Goal: Task Accomplishment & Management: Use online tool/utility

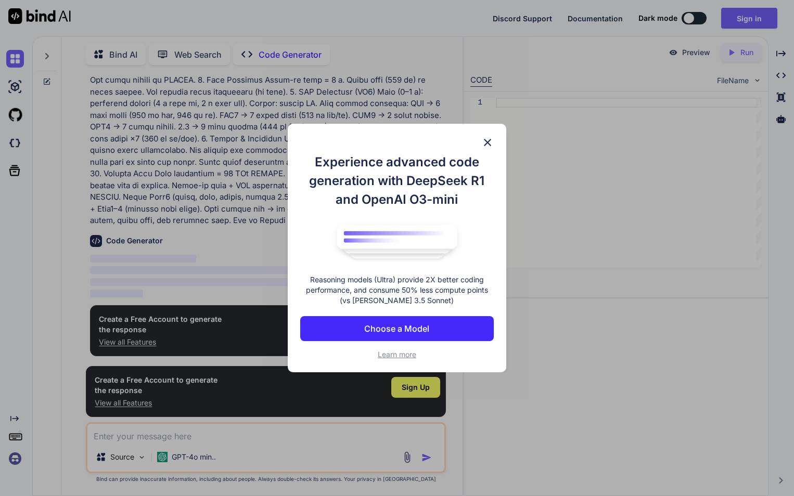
scroll to position [376, 0]
type textarea "x"
click at [492, 138] on img at bounding box center [487, 142] width 12 height 12
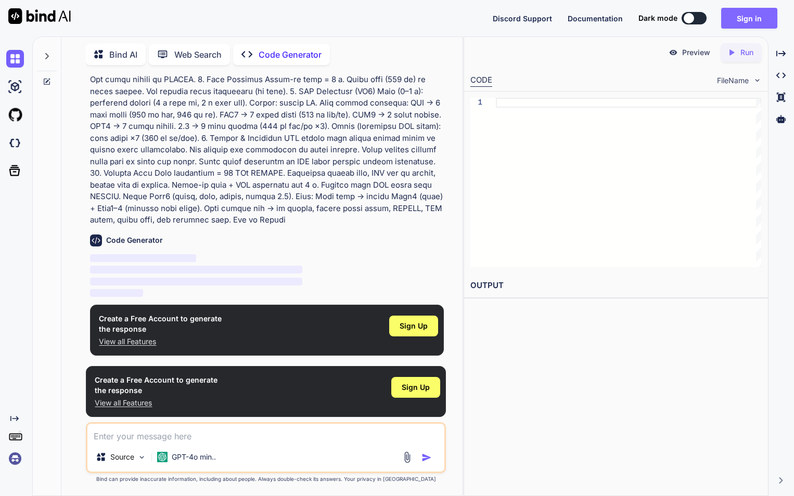
click at [745, 20] on button "Sign in" at bounding box center [749, 18] width 56 height 21
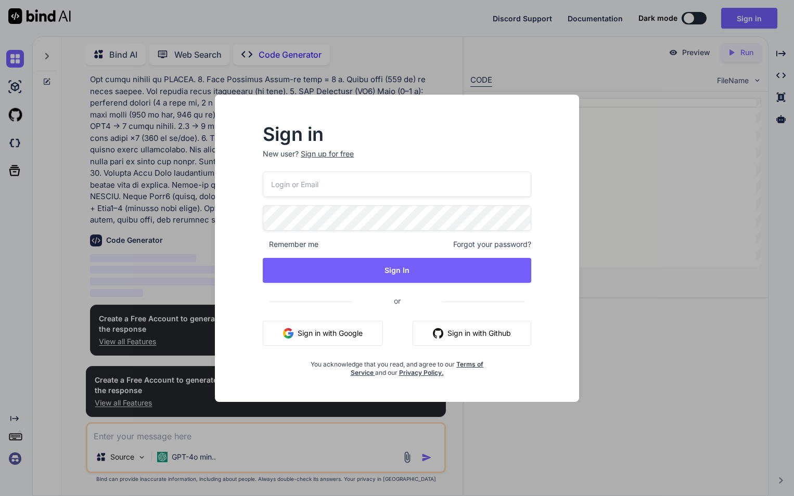
click at [344, 334] on button "Sign in with Google" at bounding box center [323, 333] width 120 height 25
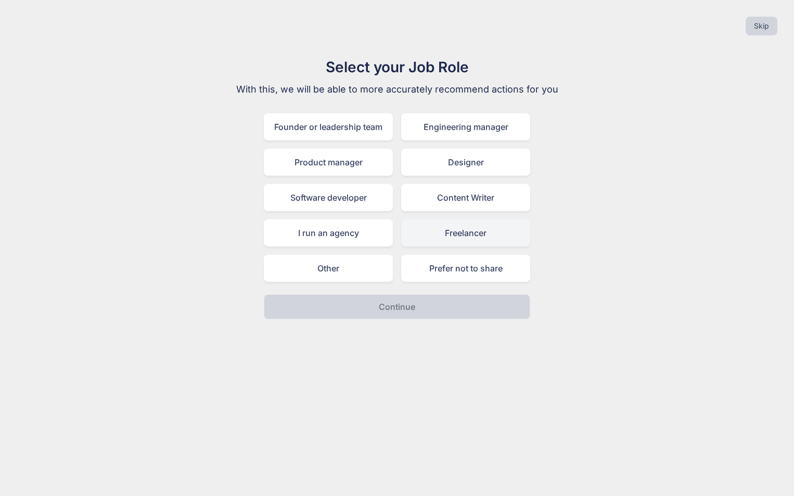
click at [498, 241] on div "Freelancer" at bounding box center [465, 233] width 129 height 27
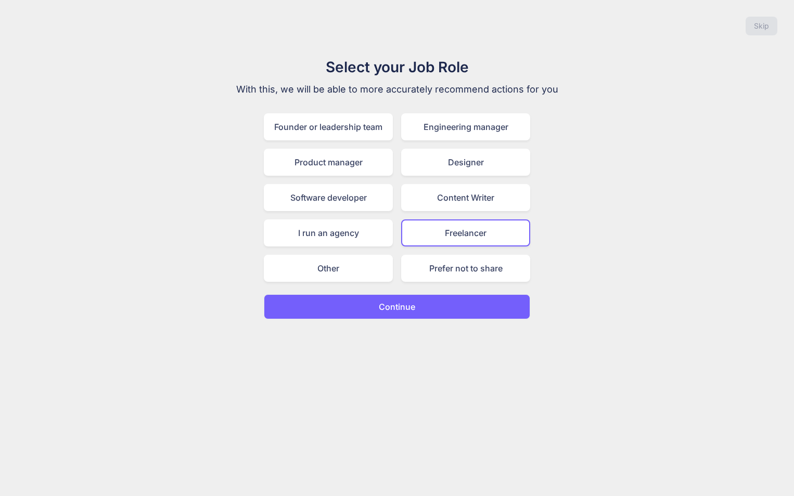
click at [452, 311] on button "Continue" at bounding box center [397, 306] width 266 height 25
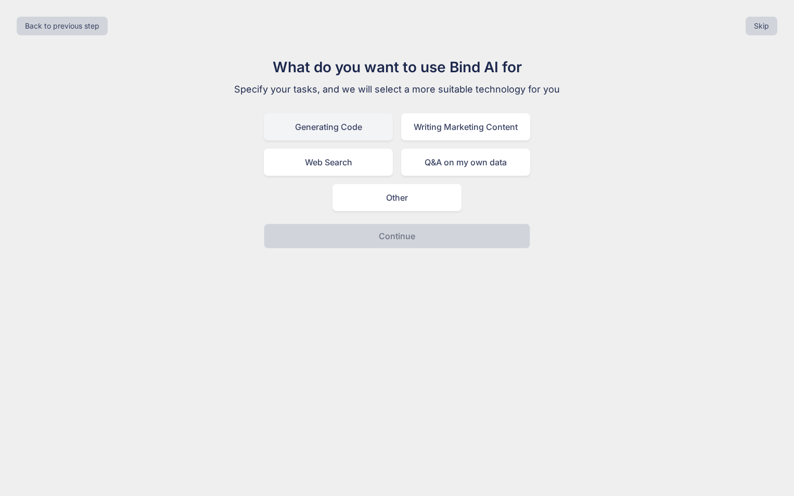
click at [339, 127] on div "Generating Code" at bounding box center [328, 126] width 129 height 27
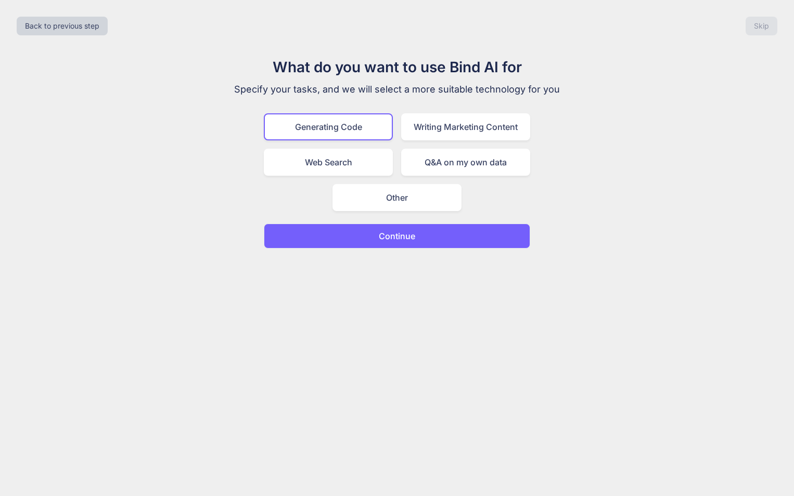
click at [425, 240] on button "Continue" at bounding box center [397, 236] width 266 height 25
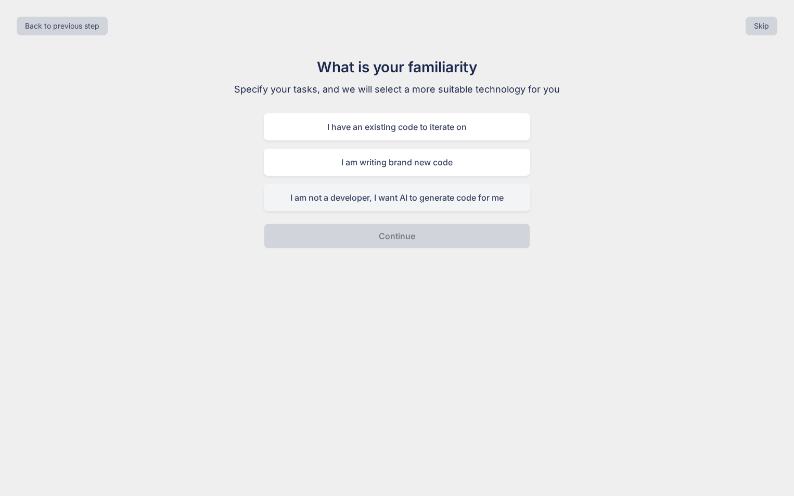
click at [459, 203] on div "I am not a developer, I want AI to generate code for me" at bounding box center [397, 197] width 266 height 27
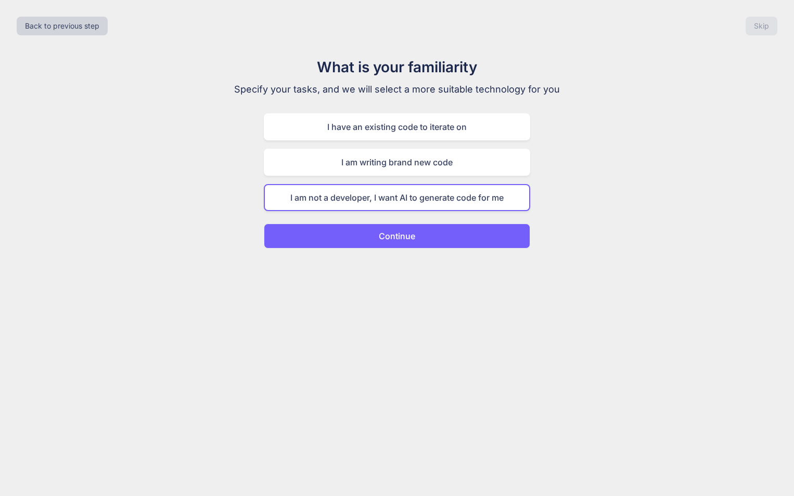
click at [455, 240] on button "Continue" at bounding box center [397, 236] width 266 height 25
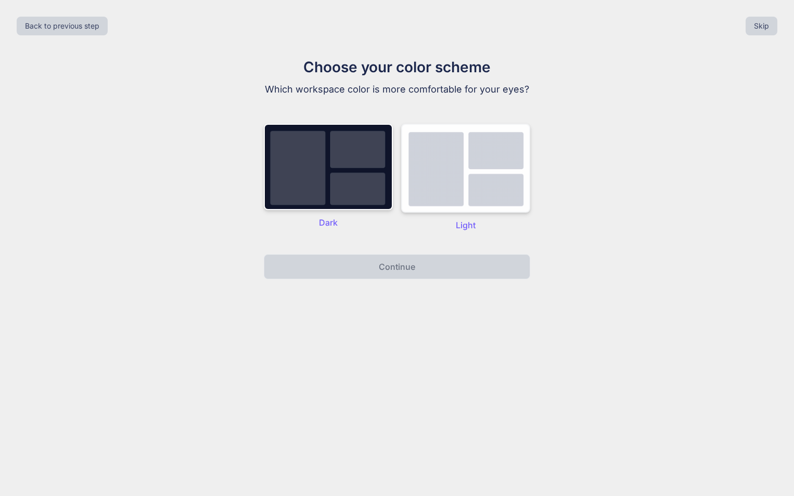
click at [504, 213] on img at bounding box center [465, 168] width 129 height 89
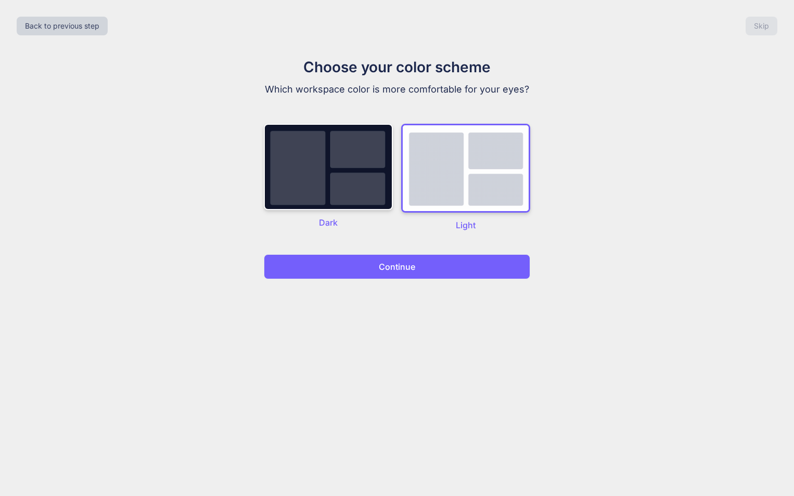
click at [493, 293] on div "Back to previous step Skip Choose your color scheme Which workspace color is mo…" at bounding box center [397, 248] width 794 height 496
click at [479, 268] on button "Continue" at bounding box center [397, 266] width 266 height 25
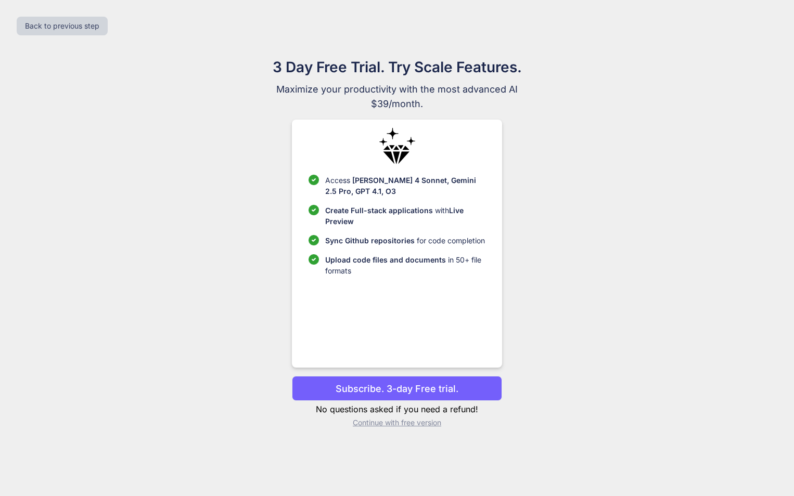
click at [464, 394] on button "Subscribe. 3-day Free trial." at bounding box center [397, 388] width 210 height 25
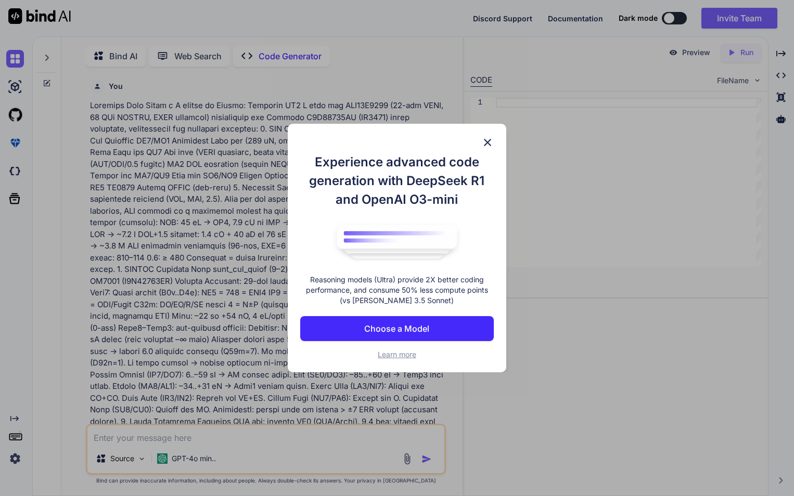
scroll to position [4, 0]
click at [492, 143] on img at bounding box center [487, 142] width 12 height 12
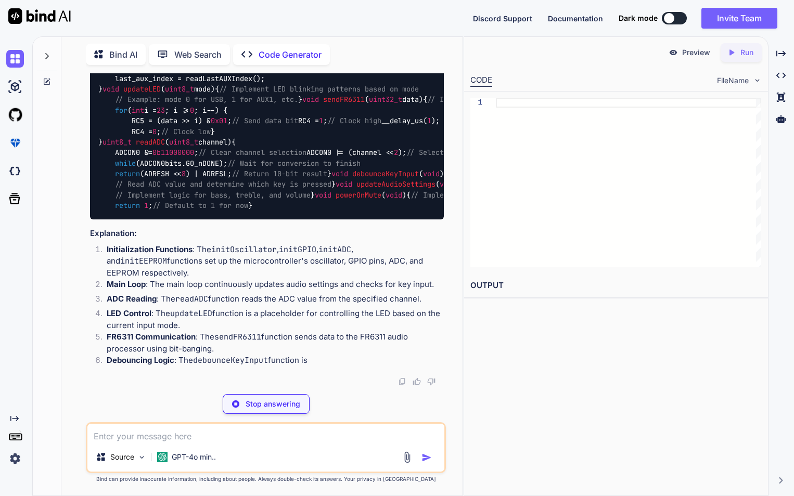
scroll to position [1752, 0]
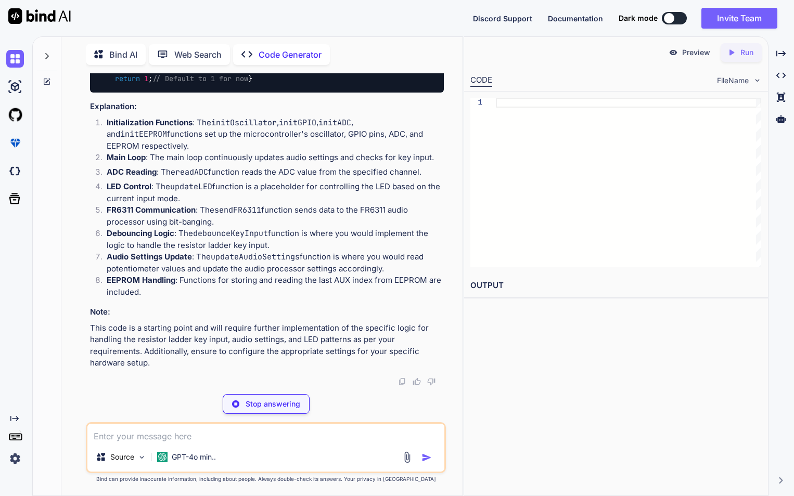
type textarea "x"
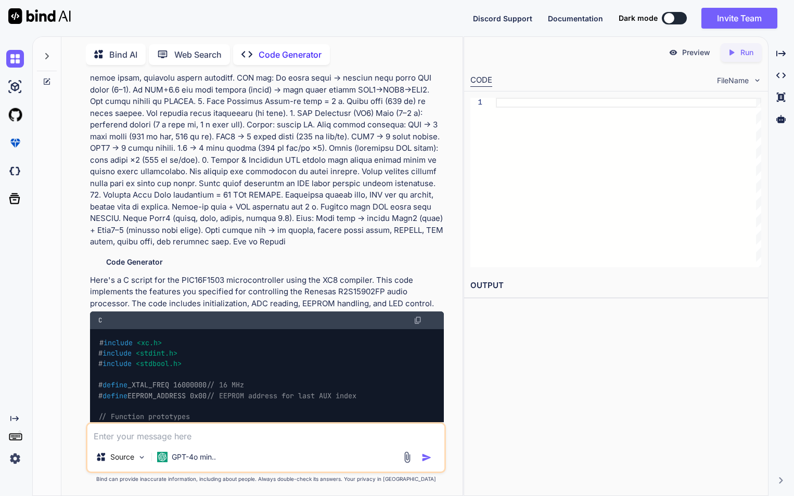
scroll to position [333, 0]
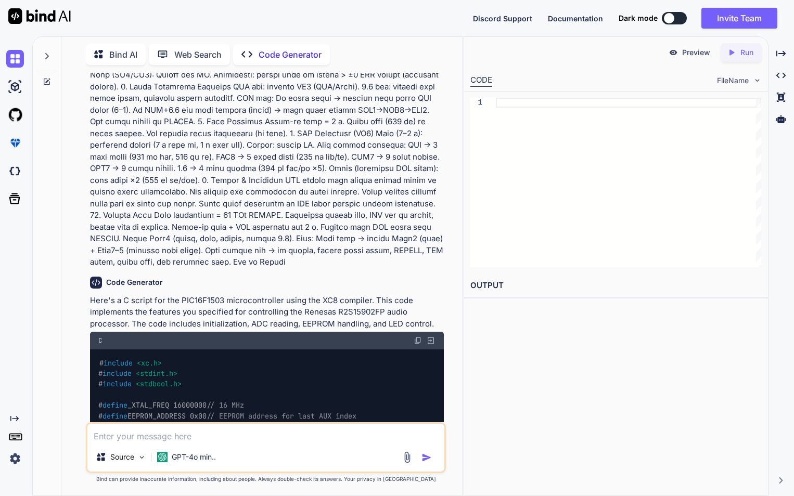
click at [418, 339] on img at bounding box center [418, 341] width 8 height 8
click at [739, 359] on div "Preview Created with Pixso. Run CODE FileName 1 OUTPUT" at bounding box center [616, 266] width 305 height 460
click at [415, 338] on img at bounding box center [418, 341] width 8 height 8
click at [724, 203] on div at bounding box center [628, 183] width 265 height 170
